Goal: Transaction & Acquisition: Book appointment/travel/reservation

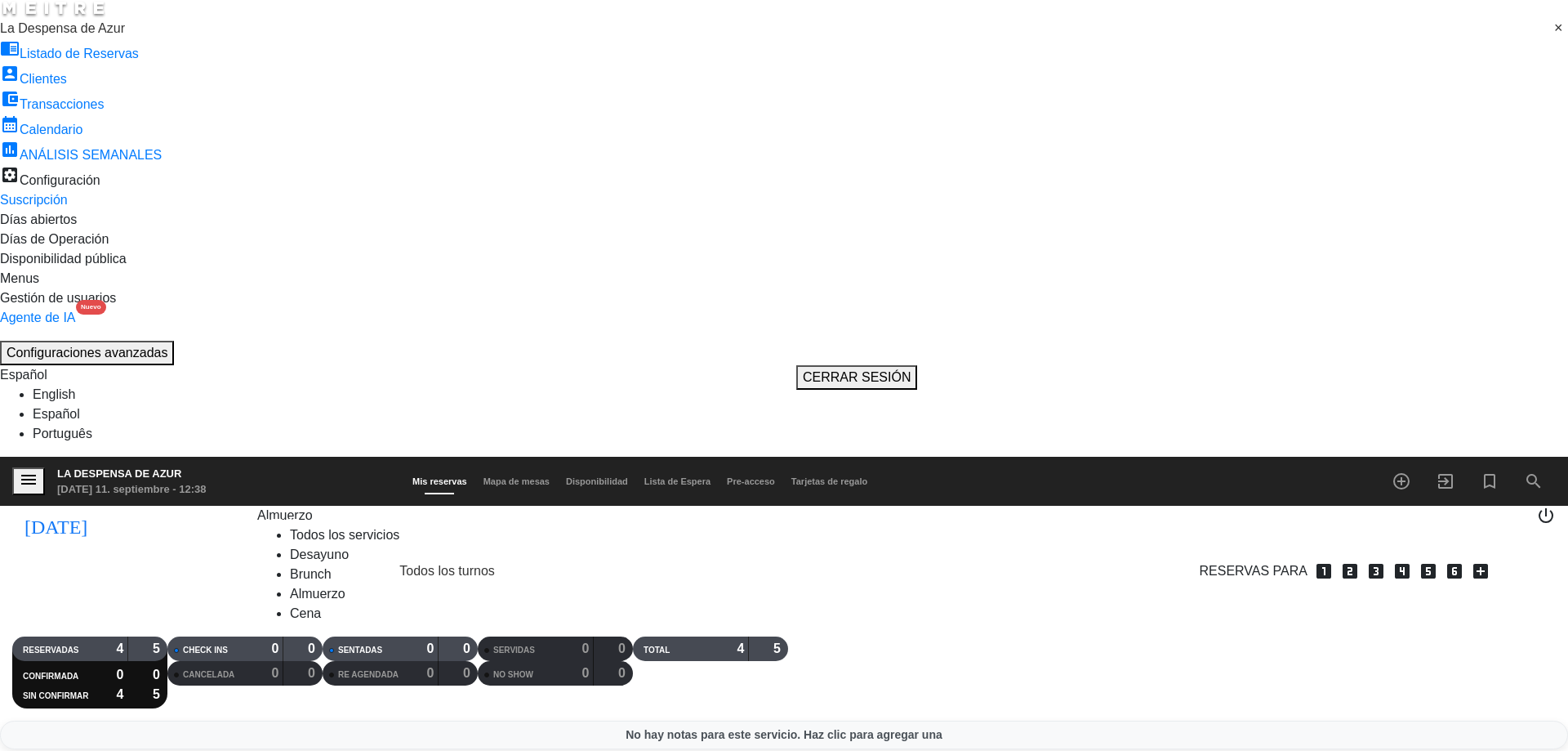
click at [257, 508] on span "Almuerzo" at bounding box center [284, 515] width 56 height 14
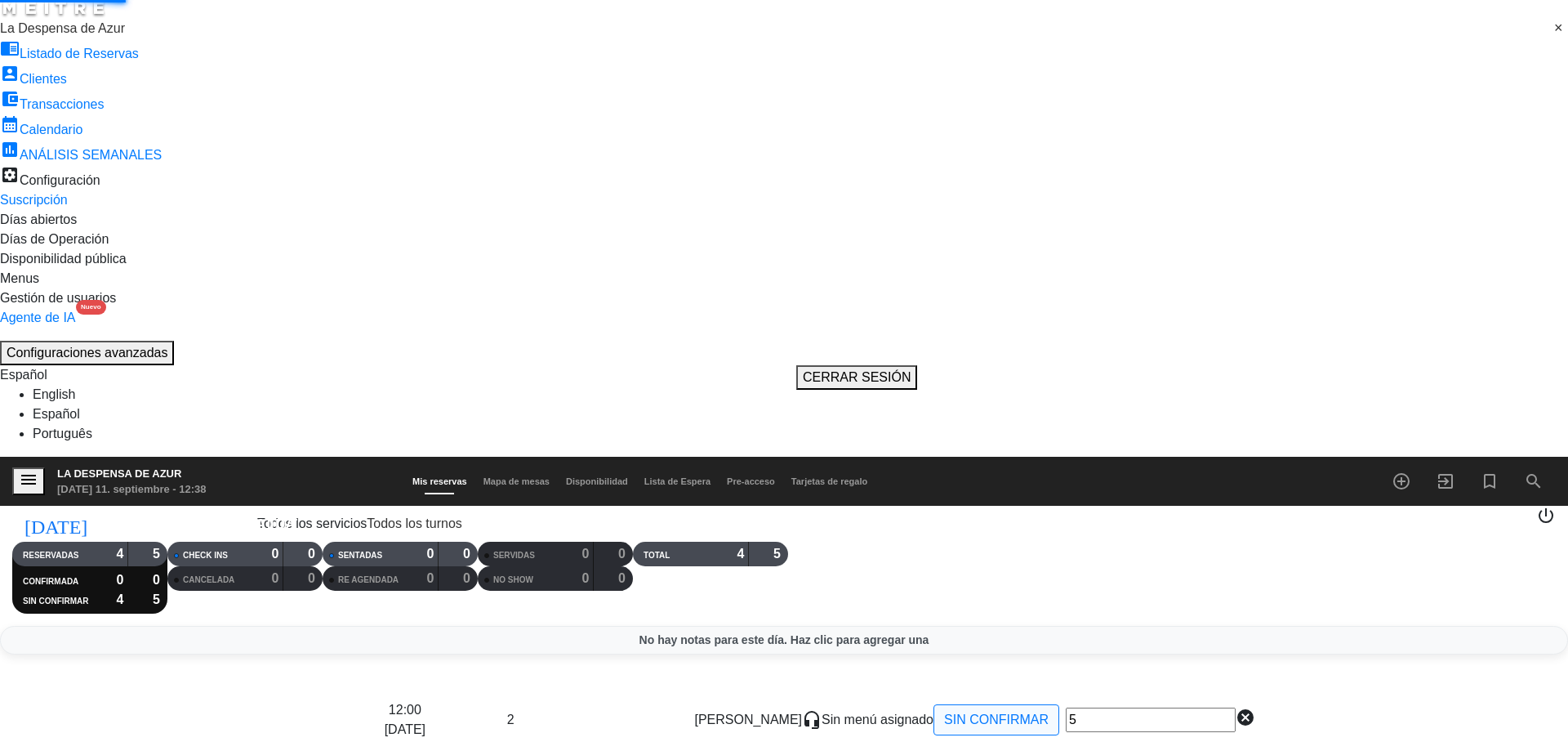
click at [247, 456] on div "menu La Despensa de Azur [DATE] 11. septiembre - 12:38 Mis reservas Mapa de mes…" at bounding box center [784, 535] width 1568 height 157
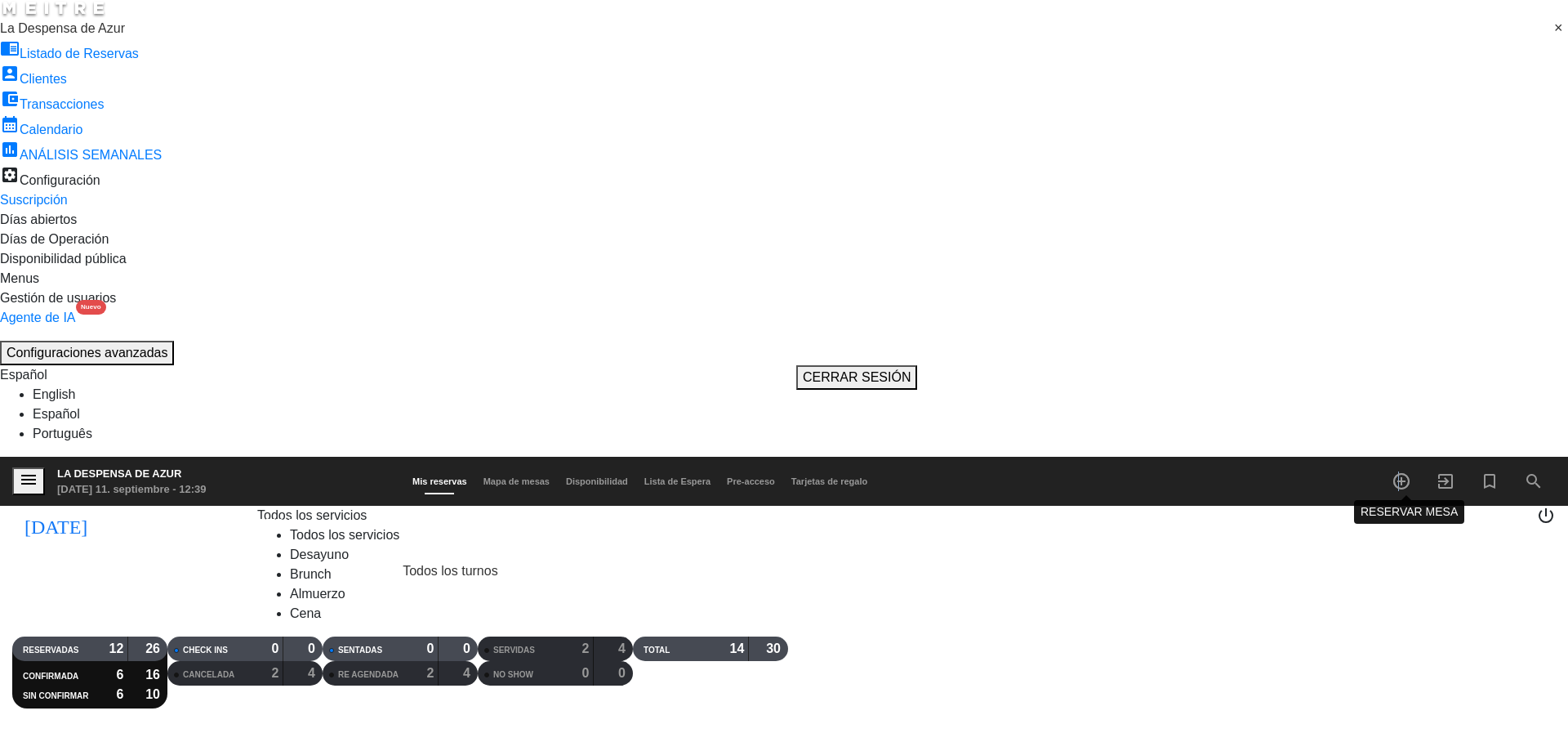
click at [1400, 471] on icon "add_circle_outline" at bounding box center [1401, 481] width 20 height 20
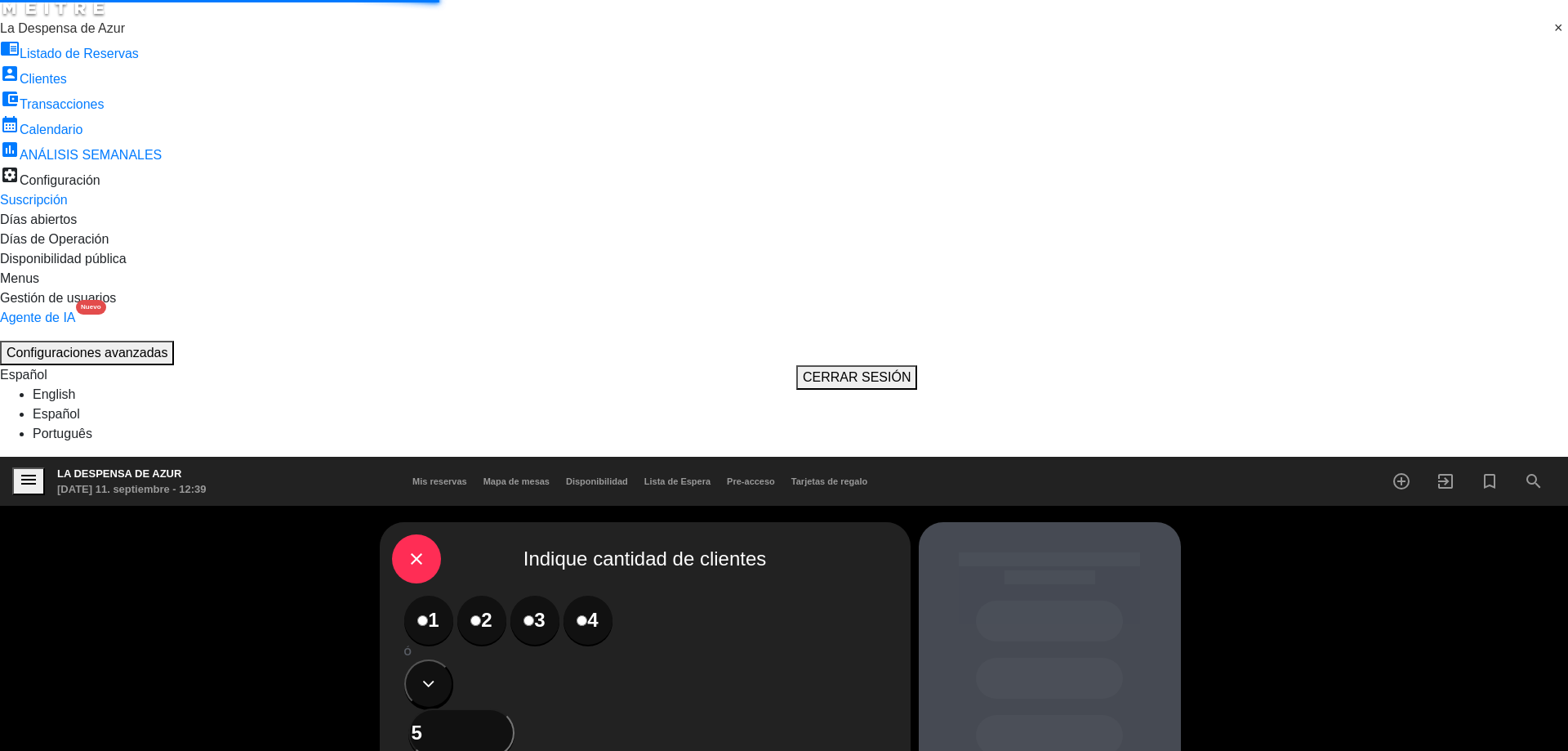
click at [474, 595] on label "2" at bounding box center [482, 620] width 49 height 49
click at [576, 729] on div "Almuerzo" at bounding box center [581, 745] width 124 height 33
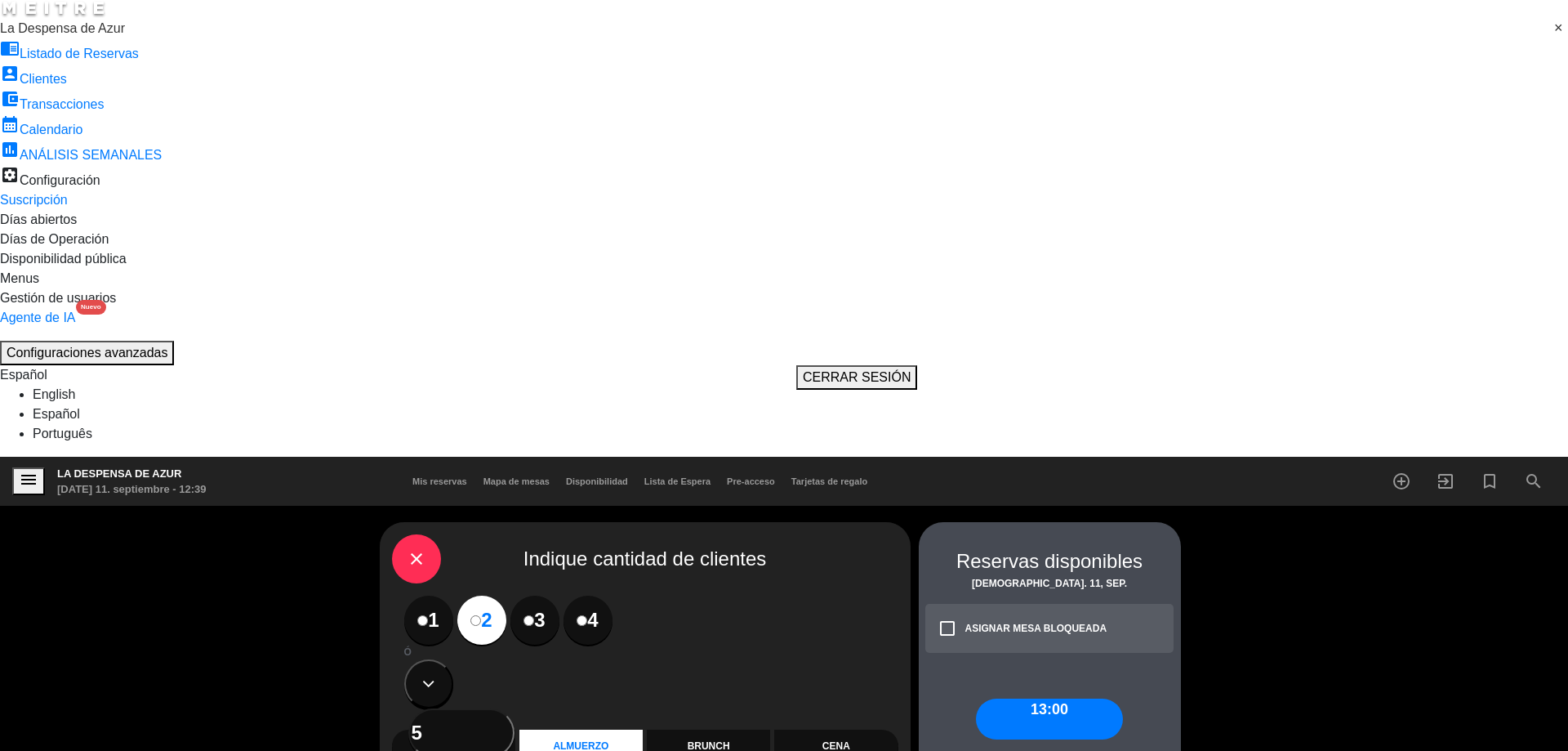
click at [1076, 698] on div "13:00" at bounding box center [1049, 718] width 147 height 41
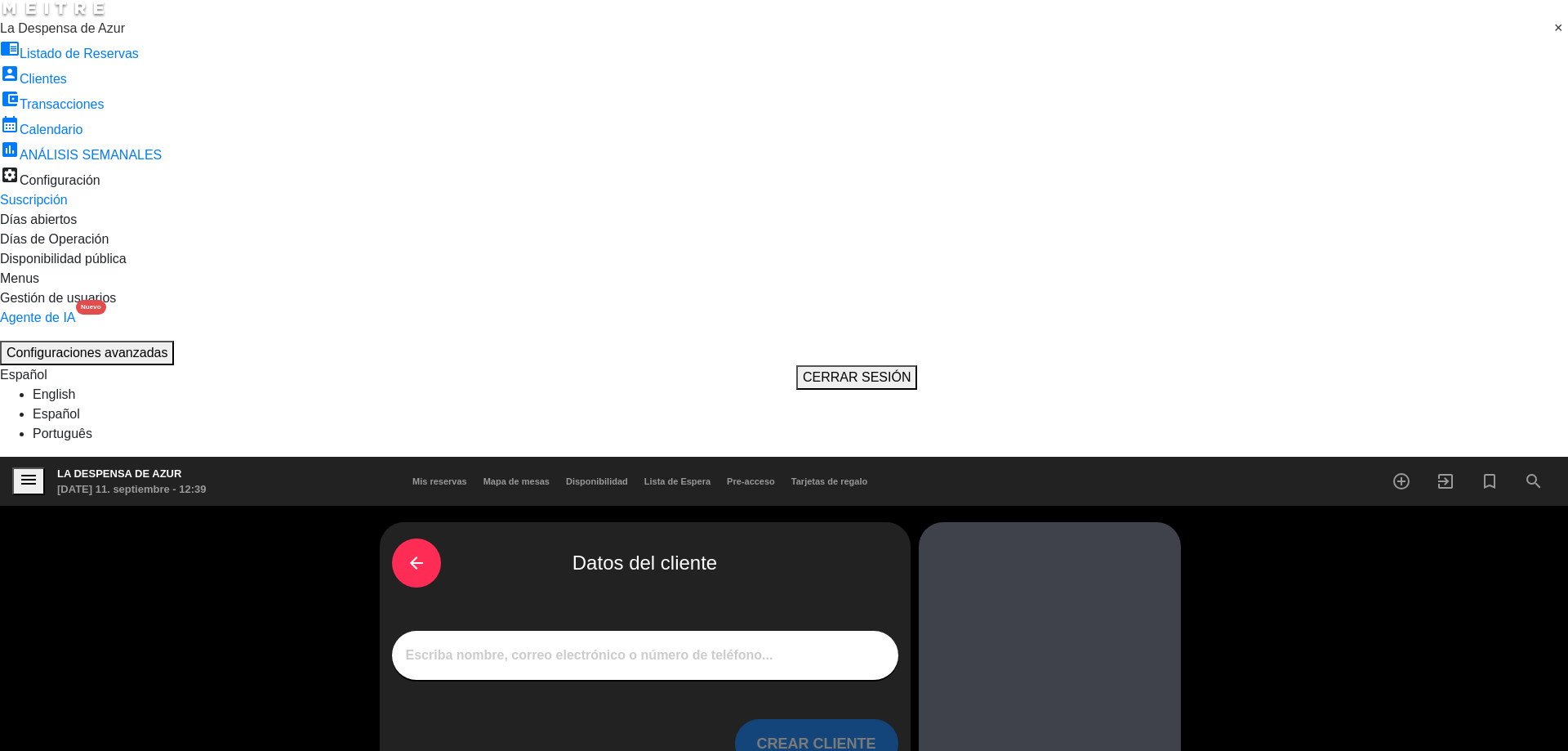
click at [771, 644] on input "1" at bounding box center [645, 655] width 482 height 21
type input "[PERSON_NAME]"
click at [822, 719] on button "CREAR CLIENTE" at bounding box center [816, 743] width 163 height 49
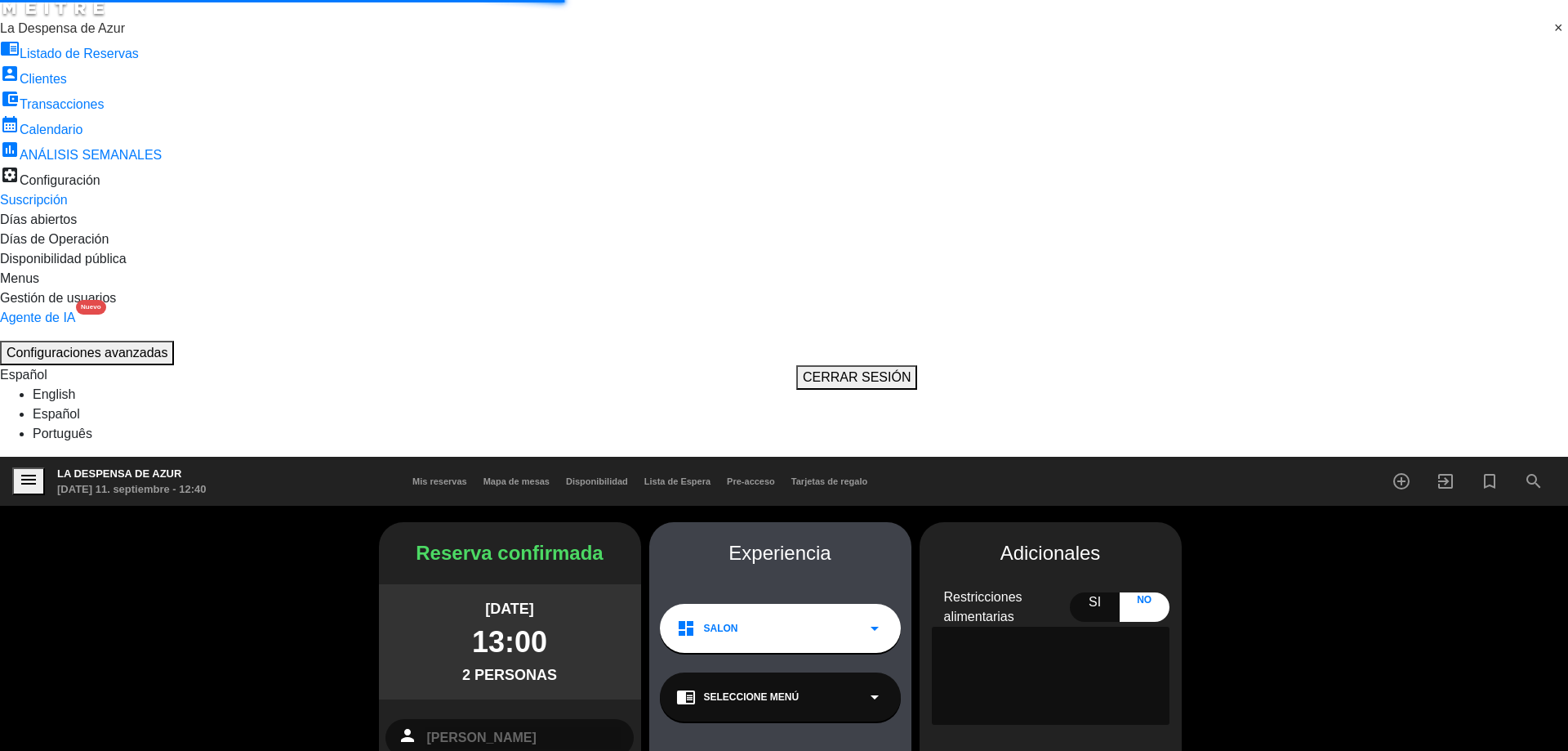
type textarea "Alojados // hab 6 // DEBEN ABONAR EN EL MOMENTO"
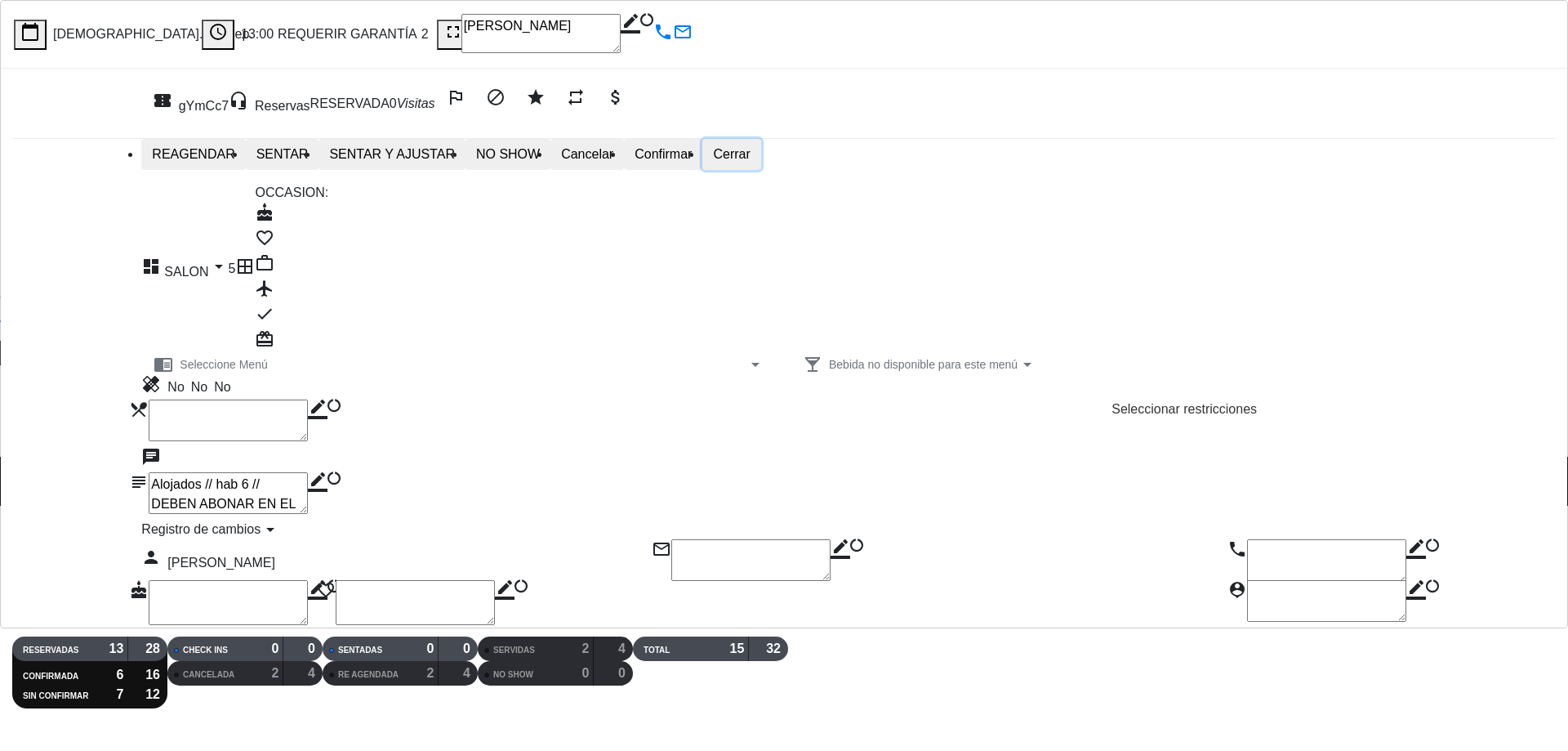
click at [760, 161] on button "Cerrar" at bounding box center [730, 154] width 58 height 31
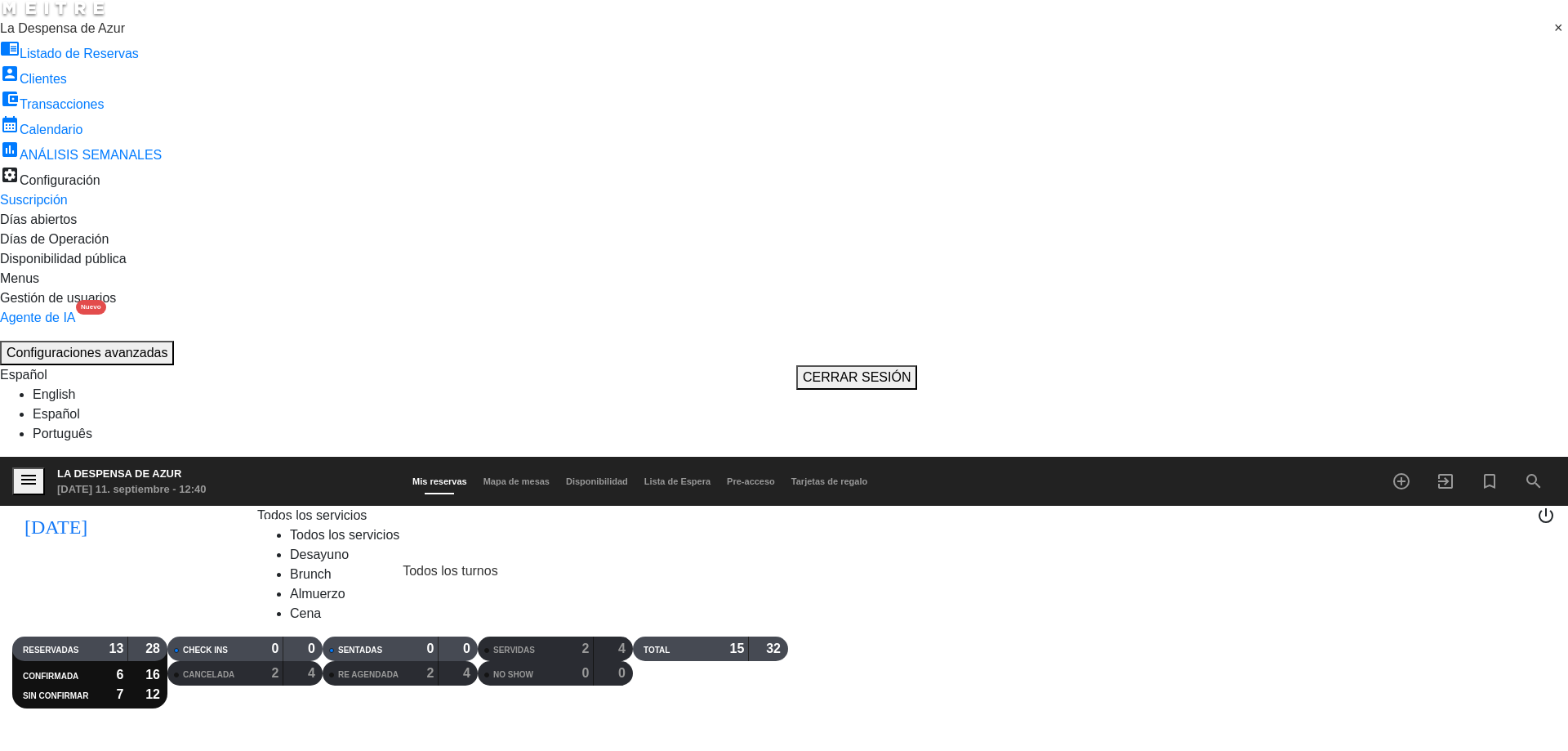
scroll to position [163, 0]
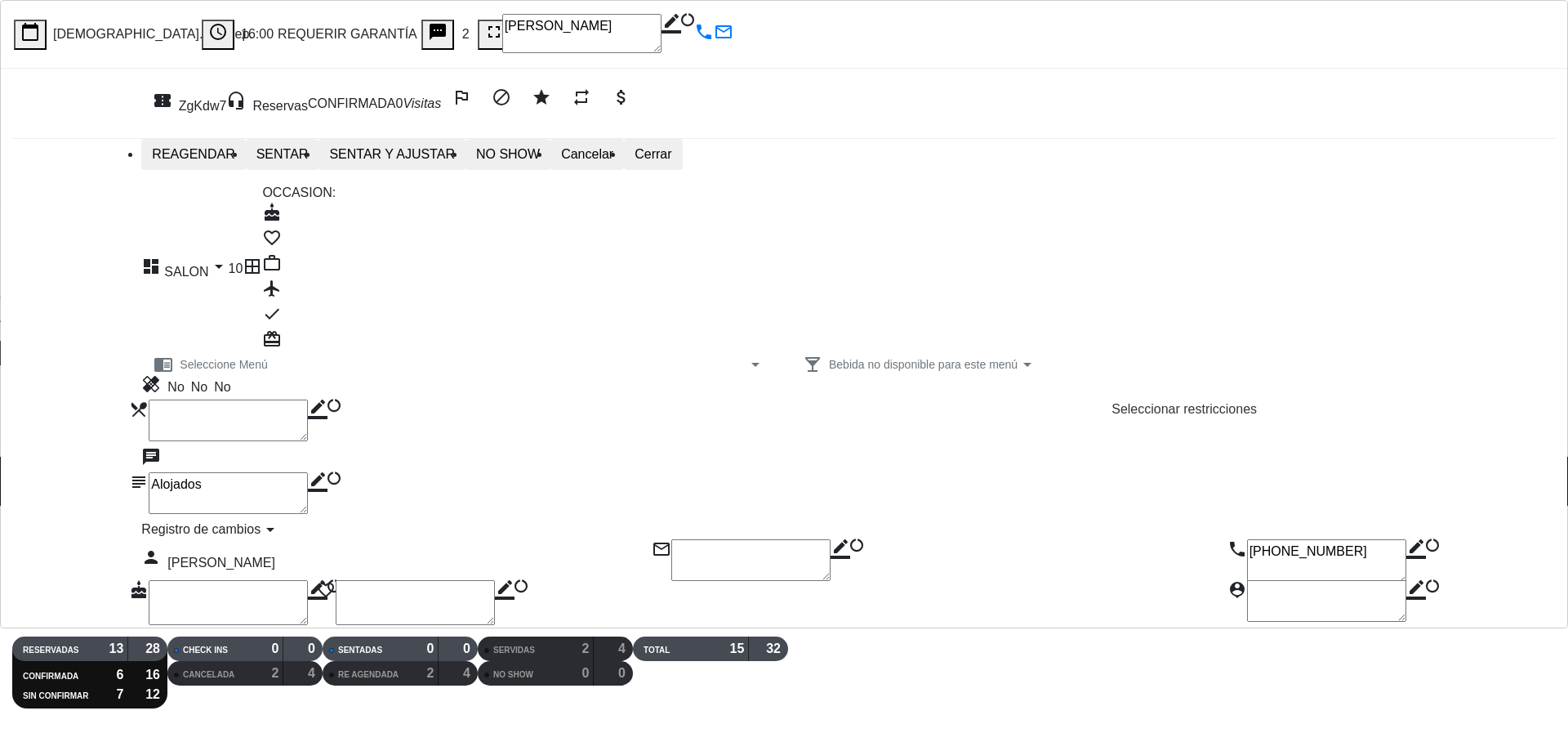
click at [328, 472] on icon "border_color" at bounding box center [317, 482] width 20 height 20
type textarea "Alojados HAB 6 - DEBEN ABONAR EN EL MOMENTO"
click at [308, 472] on icon at bounding box center [308, 472] width 0 height 0
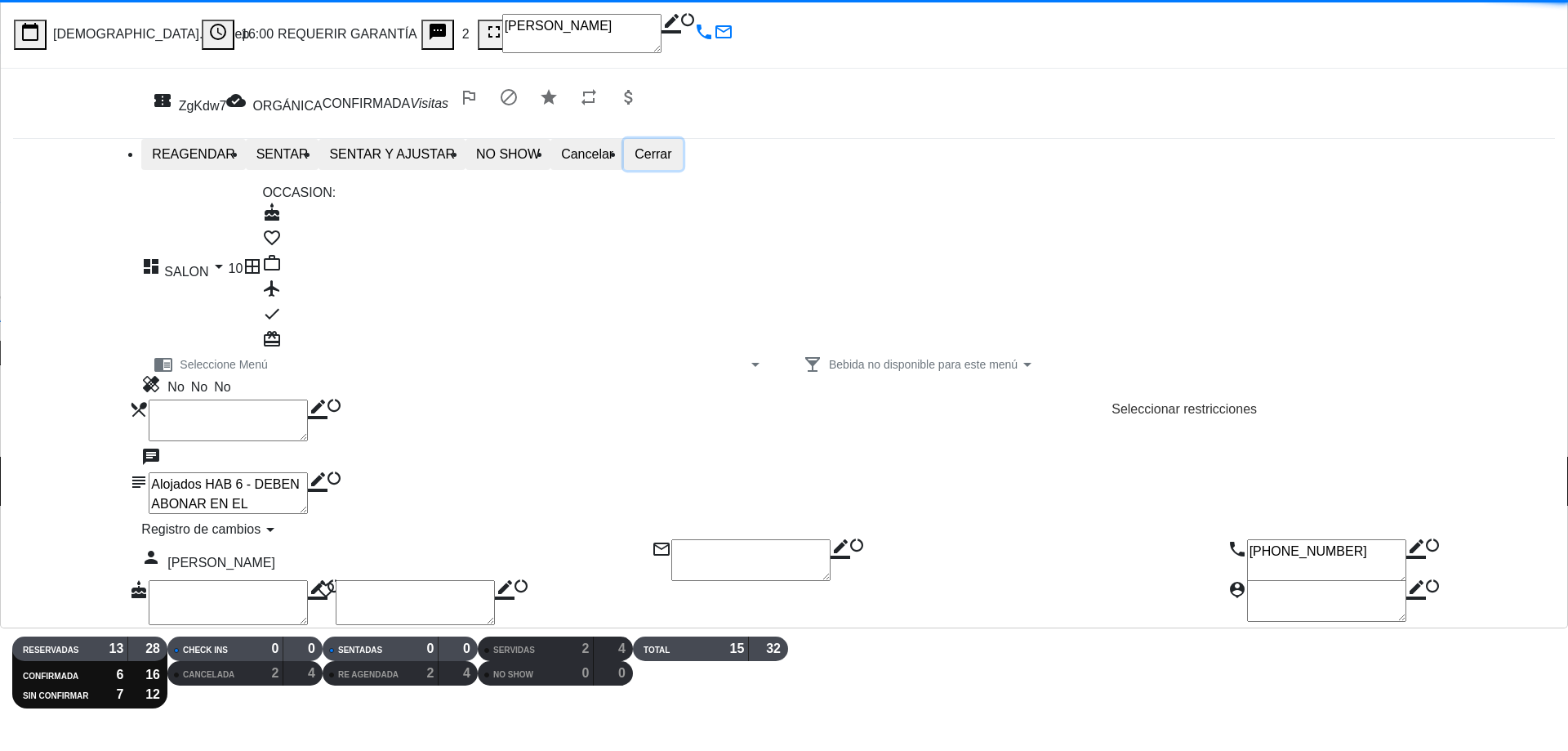
click at [682, 164] on button "Cerrar" at bounding box center [653, 154] width 58 height 31
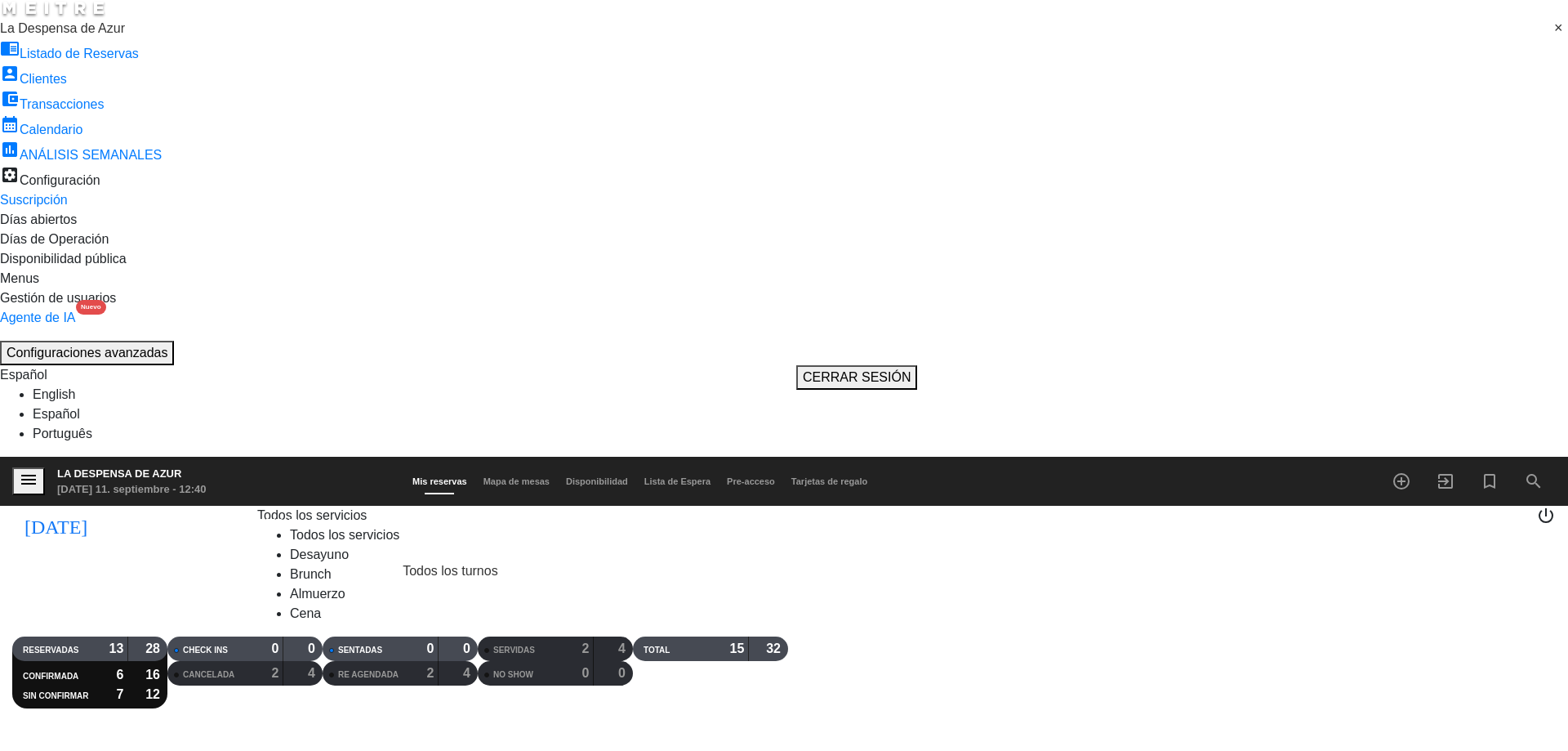
scroll to position [429, 0]
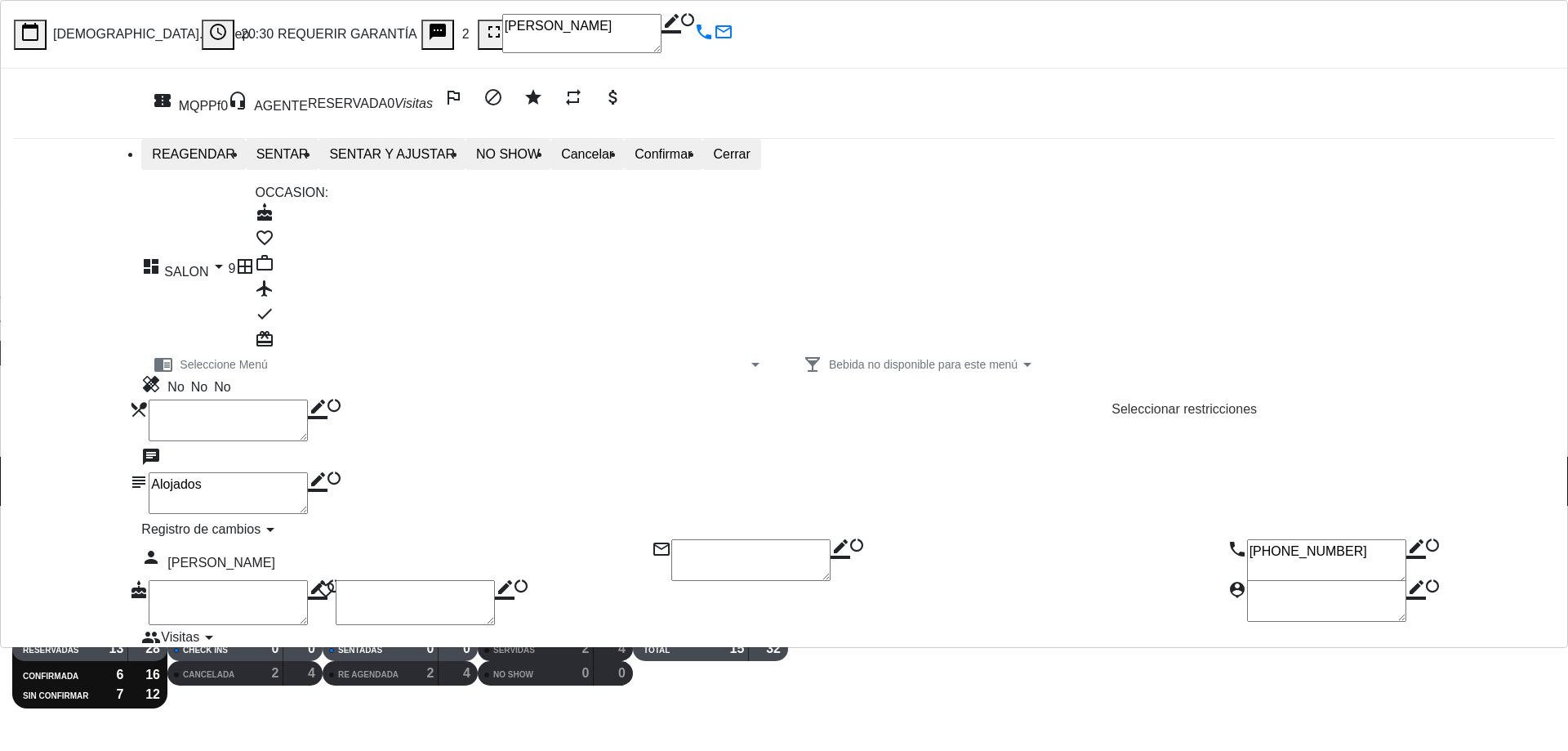
click at [308, 479] on textarea at bounding box center [228, 493] width 160 height 42
click at [328, 472] on icon "border_color" at bounding box center [317, 482] width 20 height 20
click at [308, 483] on textarea at bounding box center [228, 493] width 160 height 42
type textarea "Alojados HAB 6 // DEBEN ABONAR EN EL MOMENTO"
click at [308, 472] on icon at bounding box center [308, 472] width 0 height 0
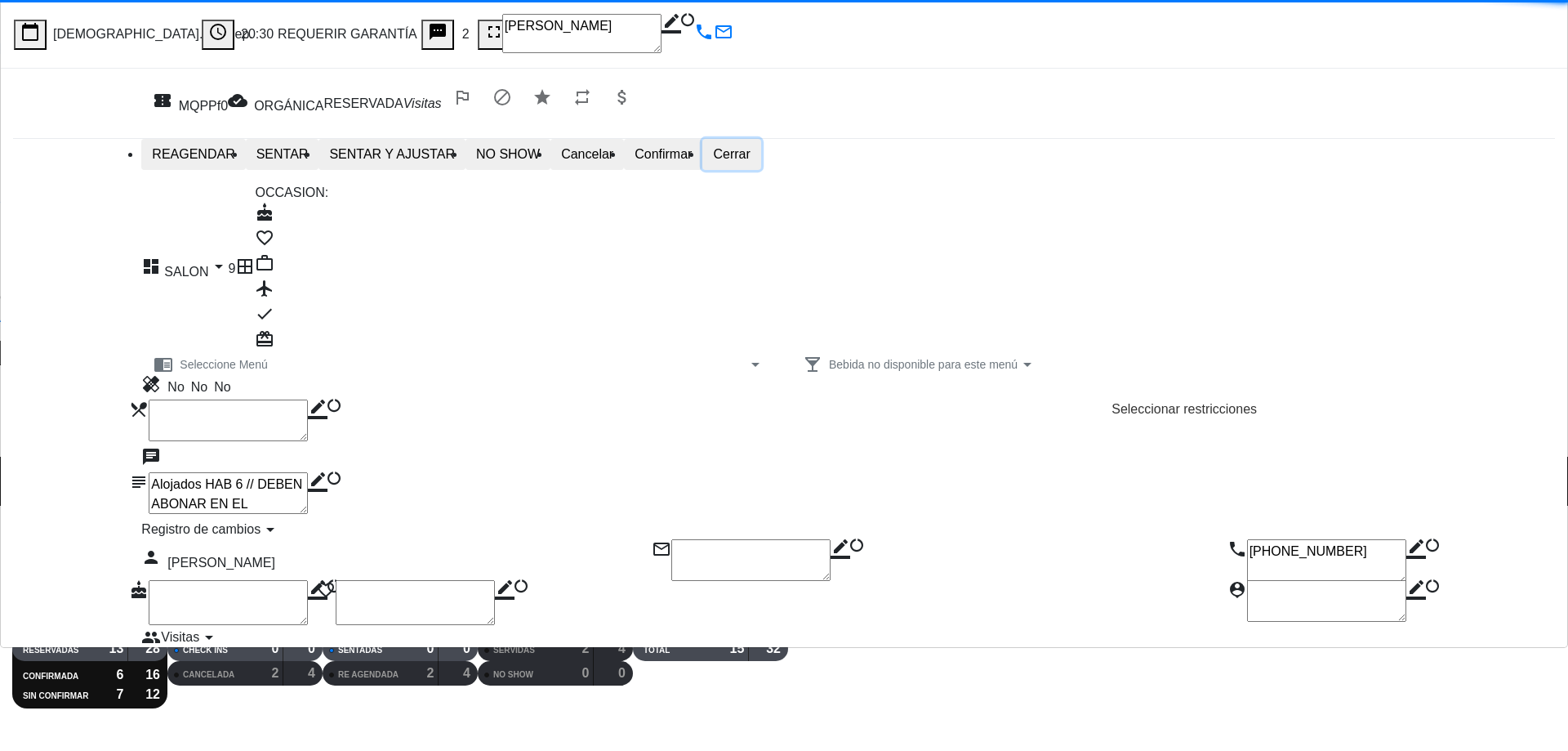
click at [760, 167] on button "Cerrar" at bounding box center [730, 154] width 58 height 31
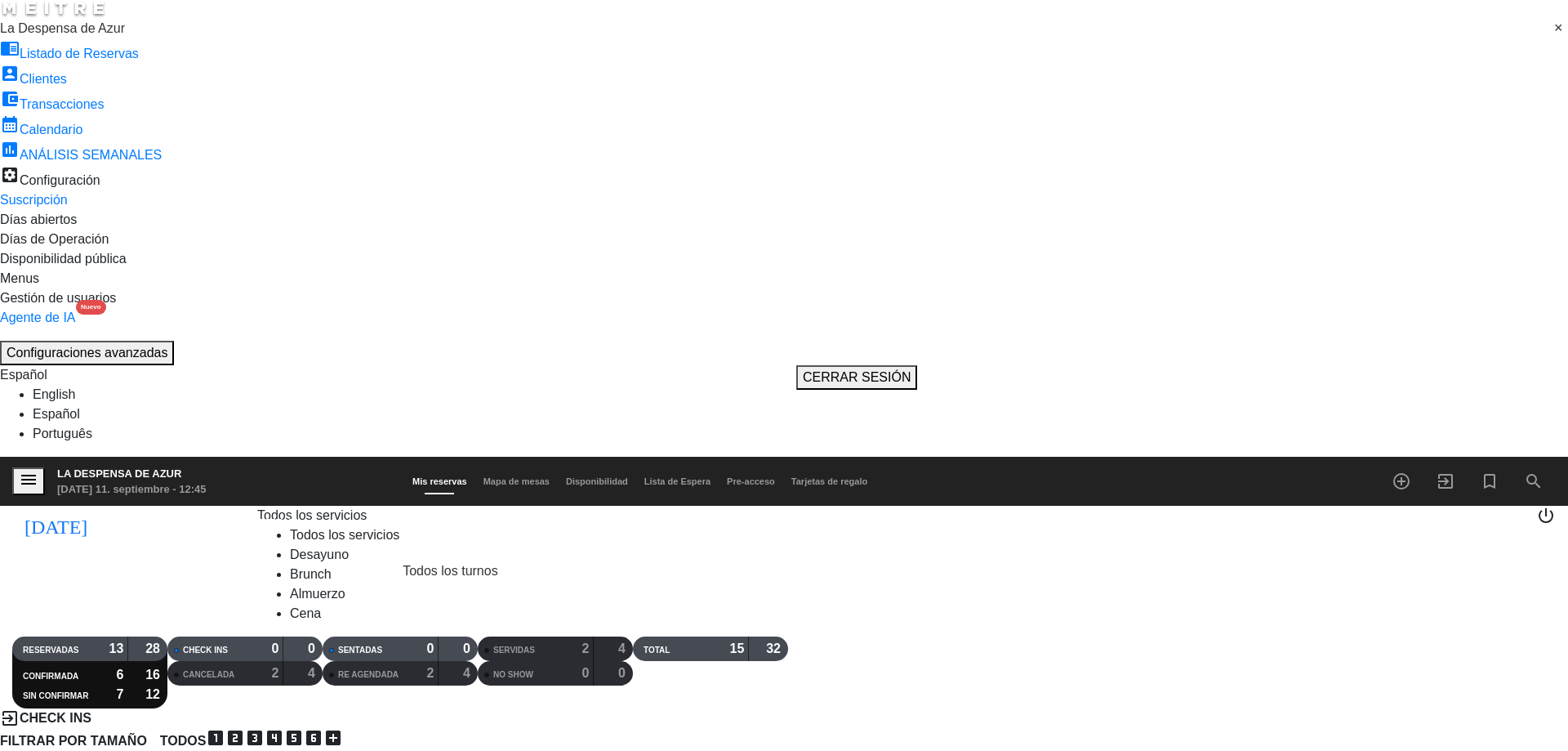
scroll to position [612, 0]
click at [1402, 471] on icon "add_circle_outline" at bounding box center [1401, 481] width 20 height 20
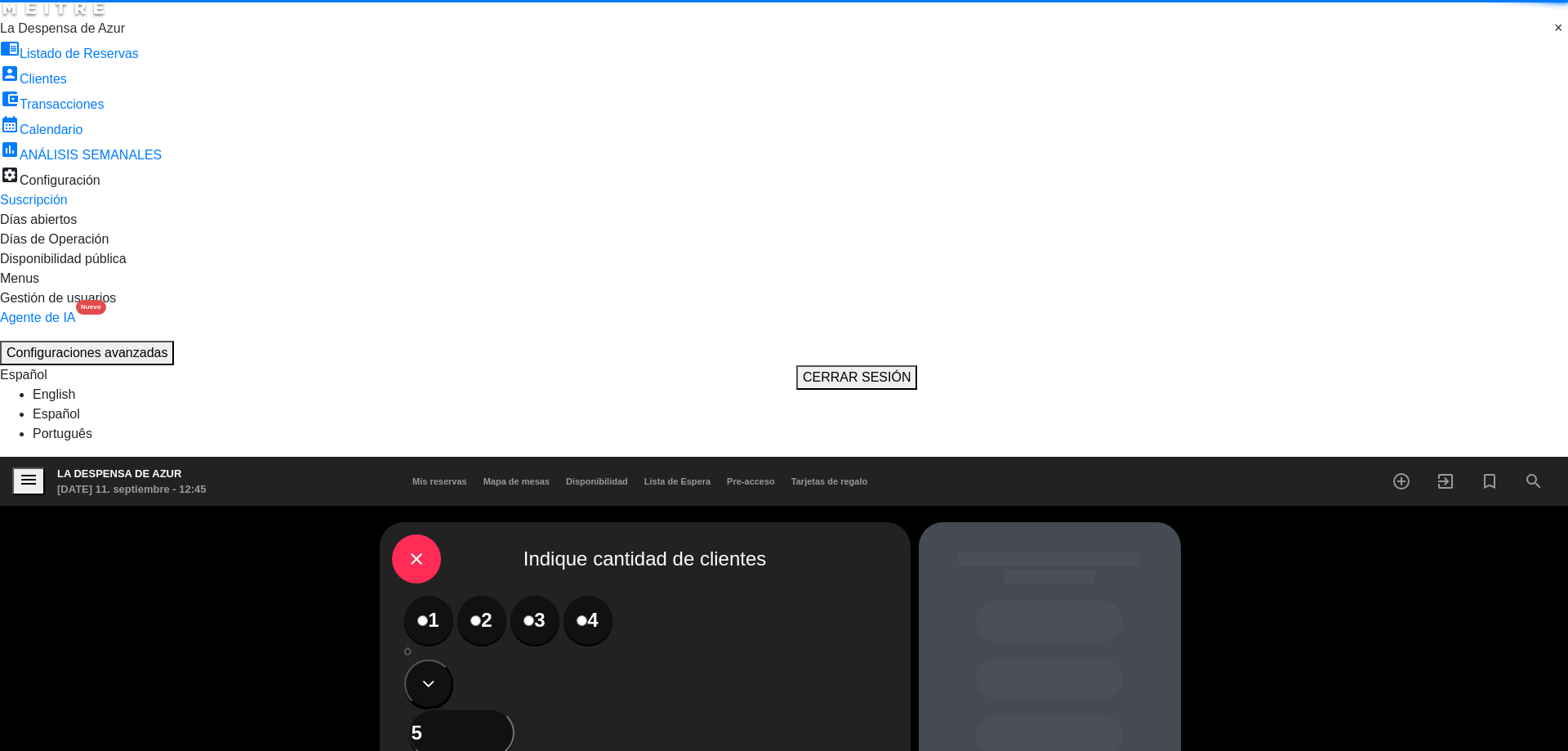
click at [458, 595] on label "2" at bounding box center [482, 620] width 49 height 49
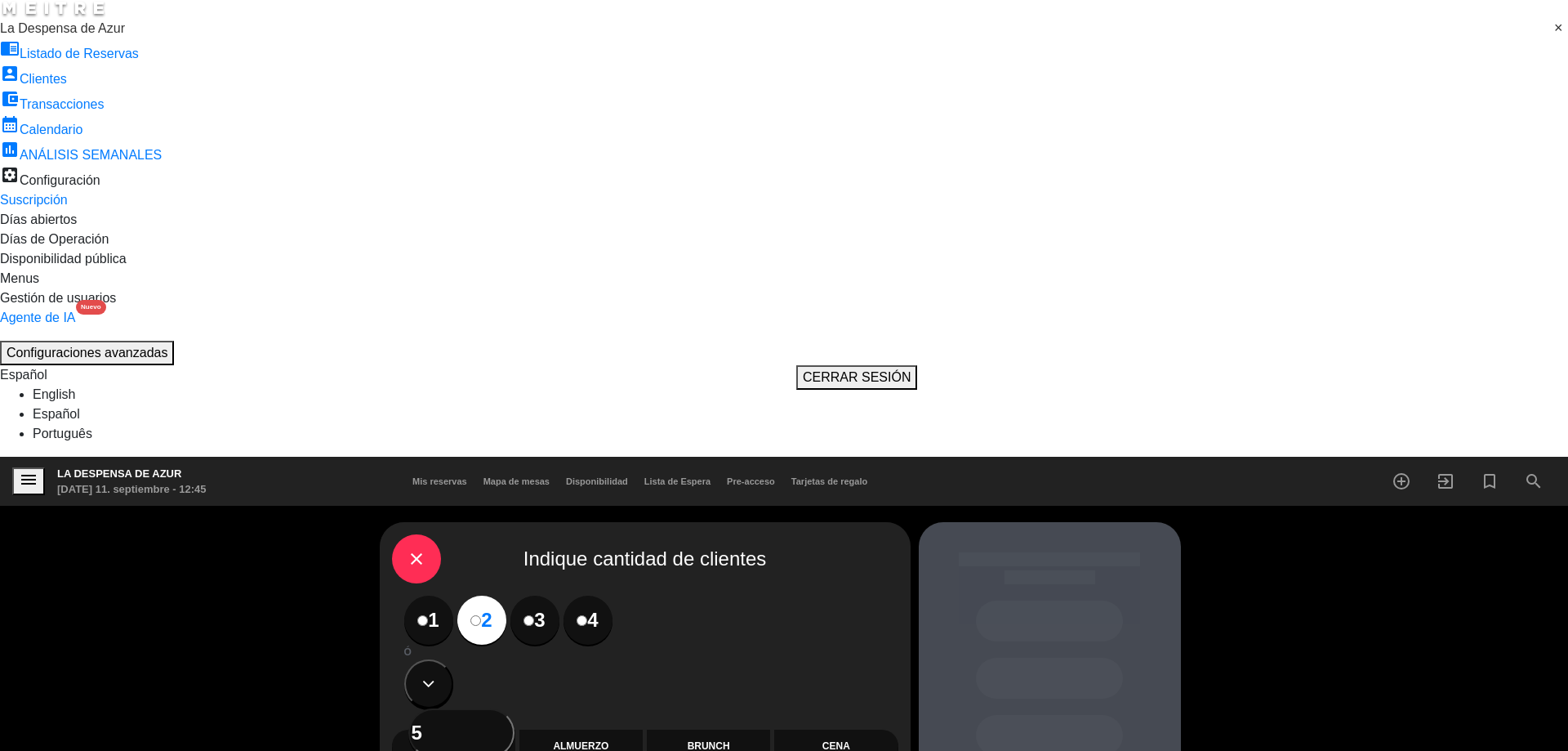
click at [561, 729] on div "Almuerzo" at bounding box center [581, 745] width 124 height 33
click at [784, 729] on div "Cena" at bounding box center [836, 745] width 124 height 33
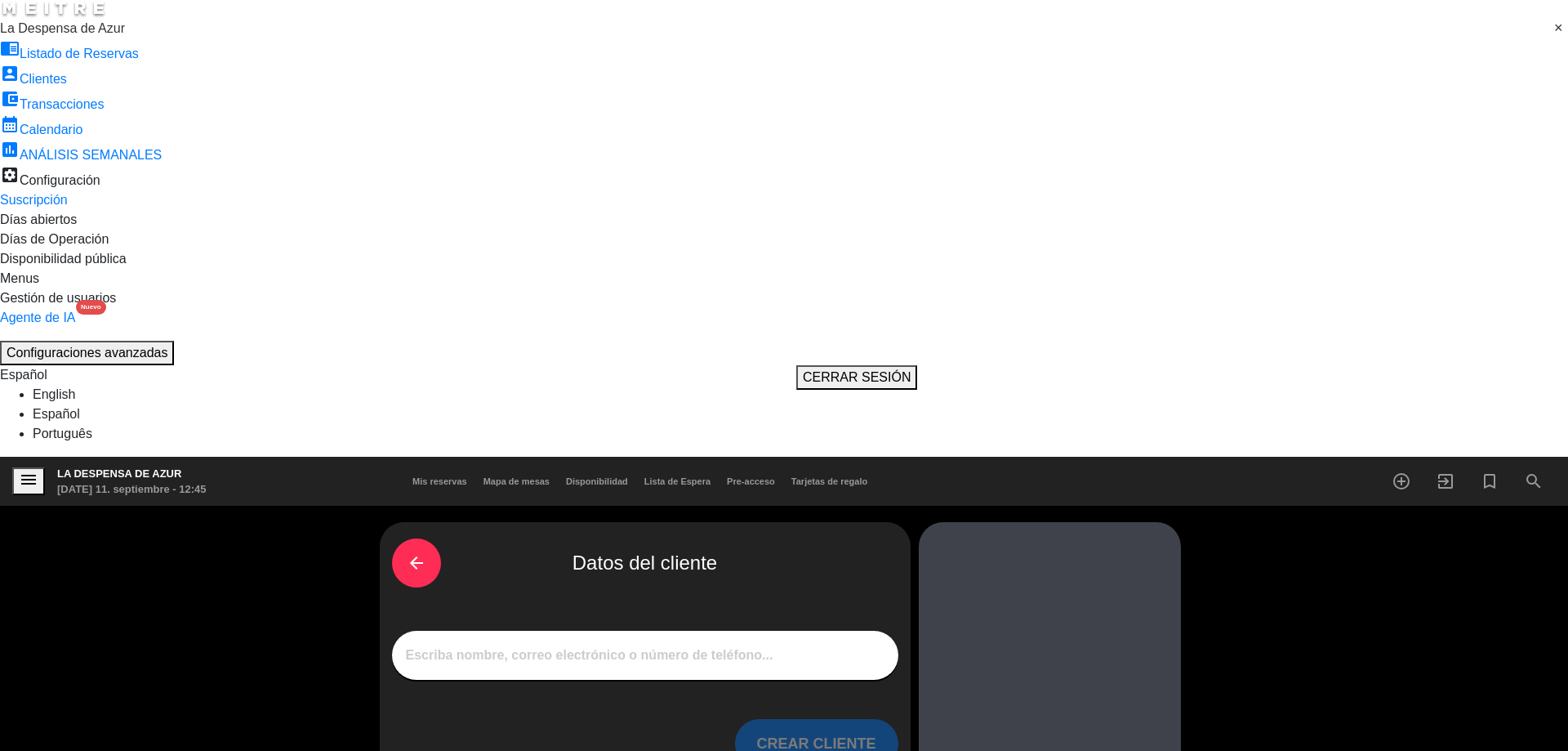
click at [850, 644] on input "1" at bounding box center [645, 655] width 482 height 21
